Goal: Task Accomplishment & Management: Use online tool/utility

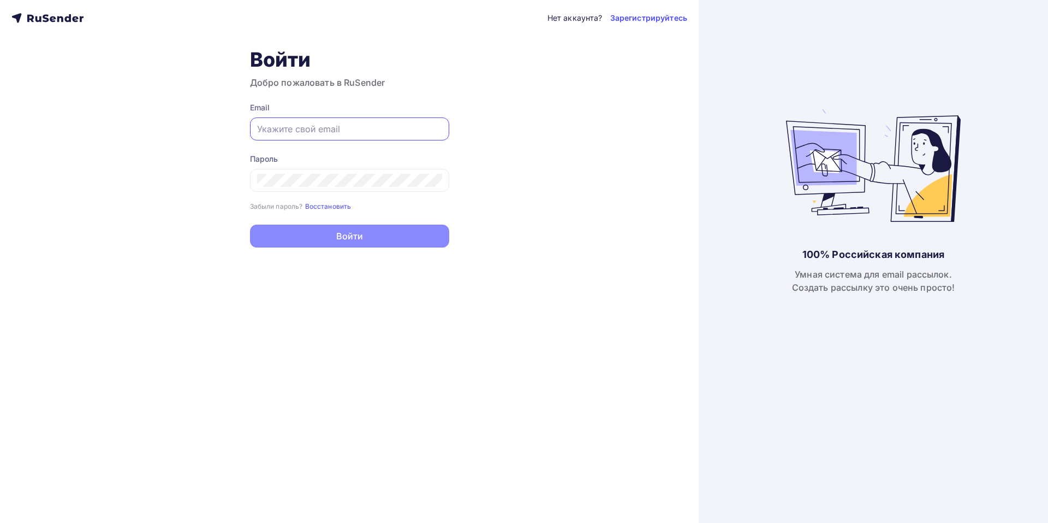
click at [330, 124] on input "text" at bounding box center [349, 128] width 185 height 13
paste input "[EMAIL_ADDRESS][DOMAIN_NAME]"
type input "[EMAIL_ADDRESS][DOMAIN_NAME]"
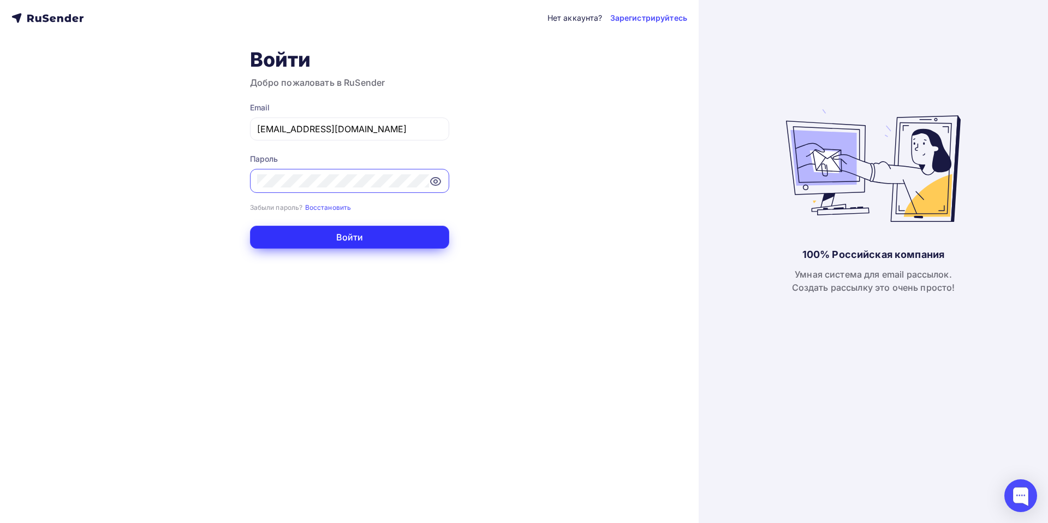
click at [300, 238] on button "Войти" at bounding box center [349, 237] width 199 height 23
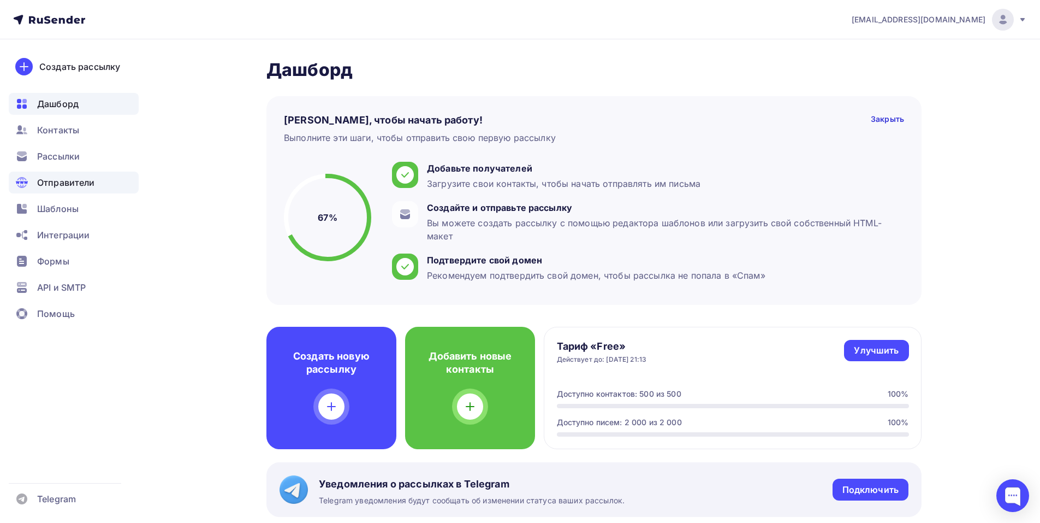
click at [66, 179] on span "Отправители" at bounding box center [66, 182] width 58 height 13
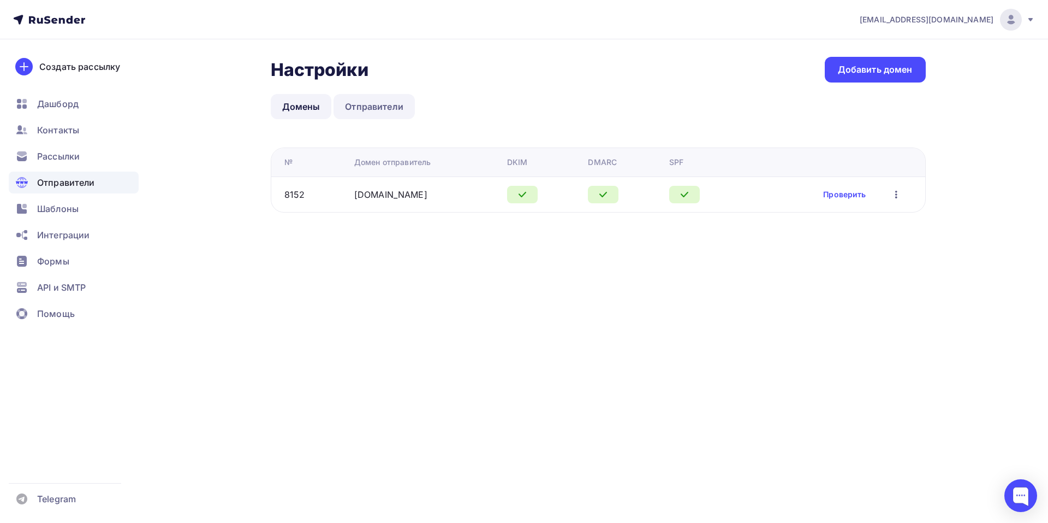
click at [385, 110] on link "Отправители" at bounding box center [374, 106] width 81 height 25
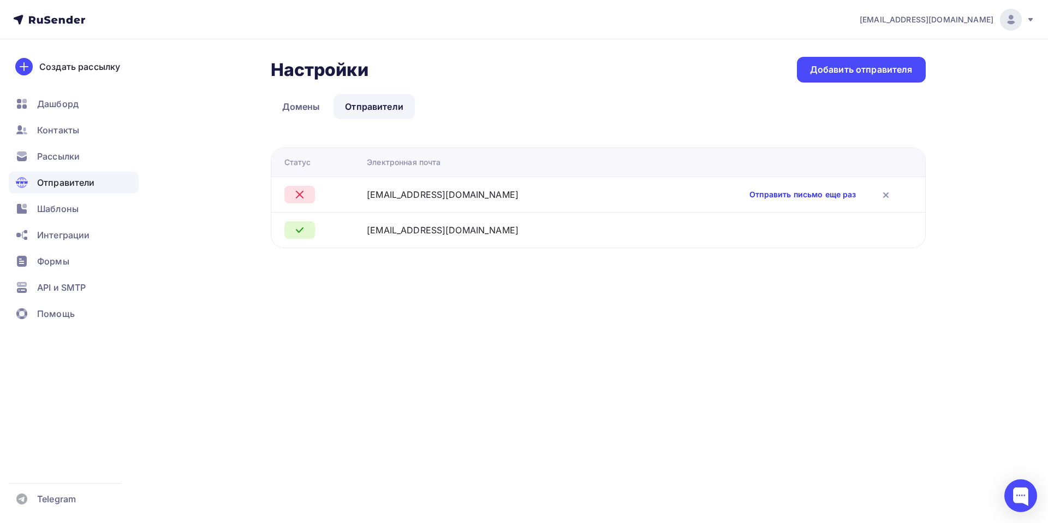
click at [803, 196] on link "Отправить письмо еще раз" at bounding box center [803, 194] width 106 height 11
click at [750, 196] on link "Отправить письмо еще раз" at bounding box center [803, 194] width 106 height 11
click at [787, 191] on link "Отправить письмо еще раз" at bounding box center [803, 194] width 106 height 11
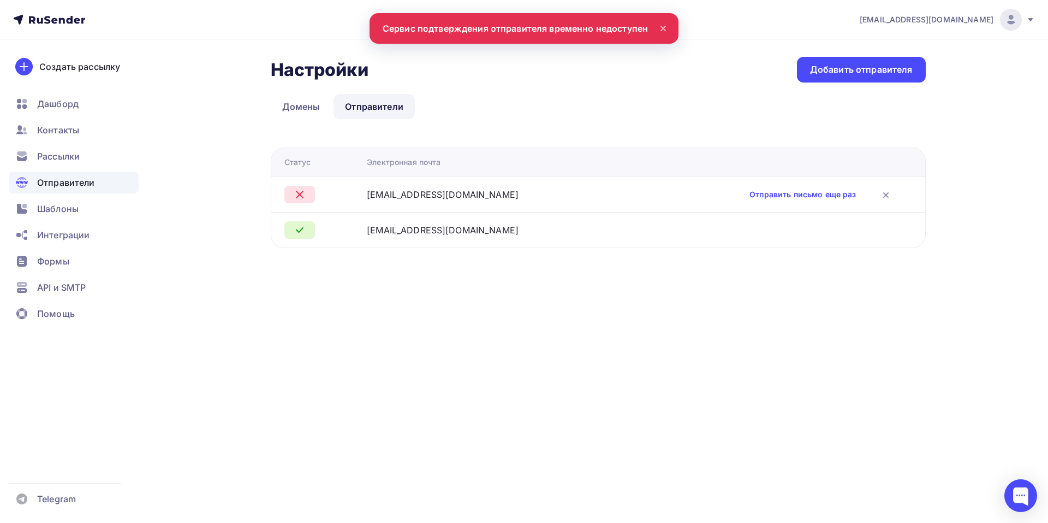
click at [520, 29] on nav "[EMAIL_ADDRESS][DOMAIN_NAME] Аккаунт Тарифы Выйти Создать рассылку [GEOGRAPHIC_…" at bounding box center [524, 19] width 1048 height 39
click at [732, 245] on td at bounding box center [781, 229] width 290 height 35
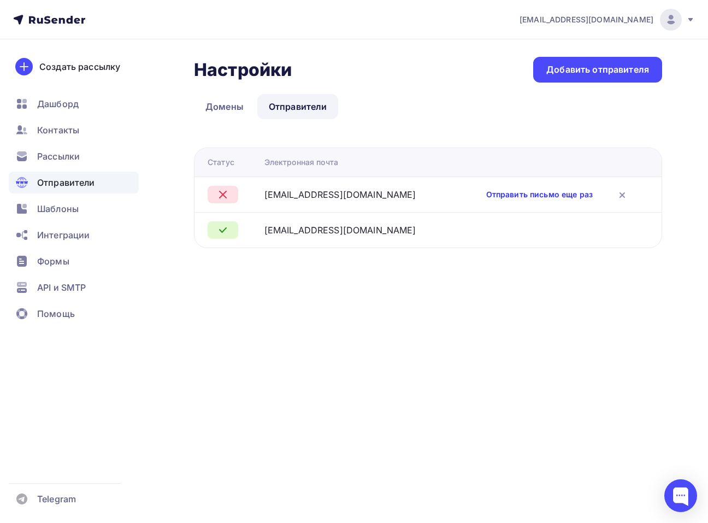
click at [559, 195] on link "Отправить письмо еще раз" at bounding box center [539, 194] width 106 height 11
click at [575, 198] on link "Отправить письмо еще раз" at bounding box center [539, 194] width 106 height 11
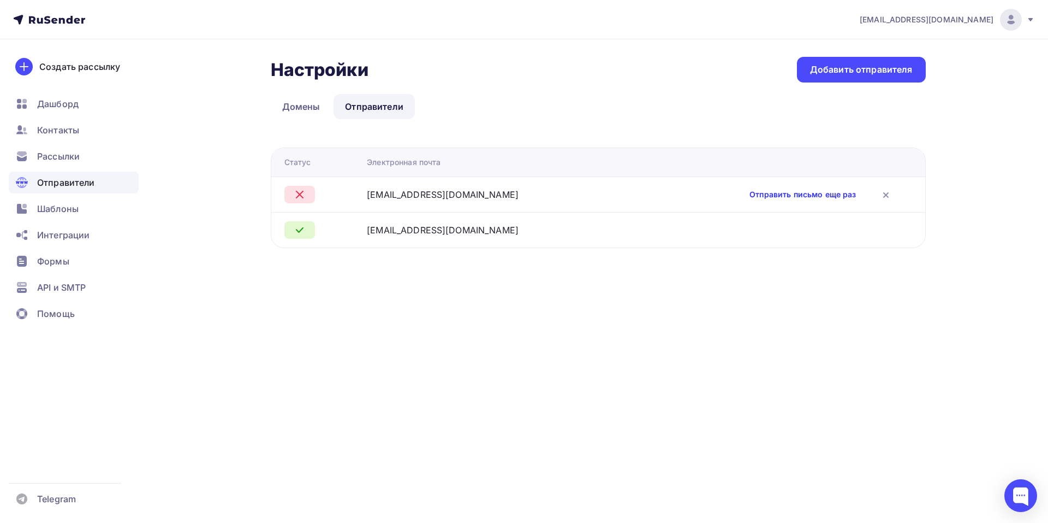
click at [812, 196] on link "Отправить письмо еще раз" at bounding box center [803, 194] width 106 height 11
